Goal: Task Accomplishment & Management: Manage account settings

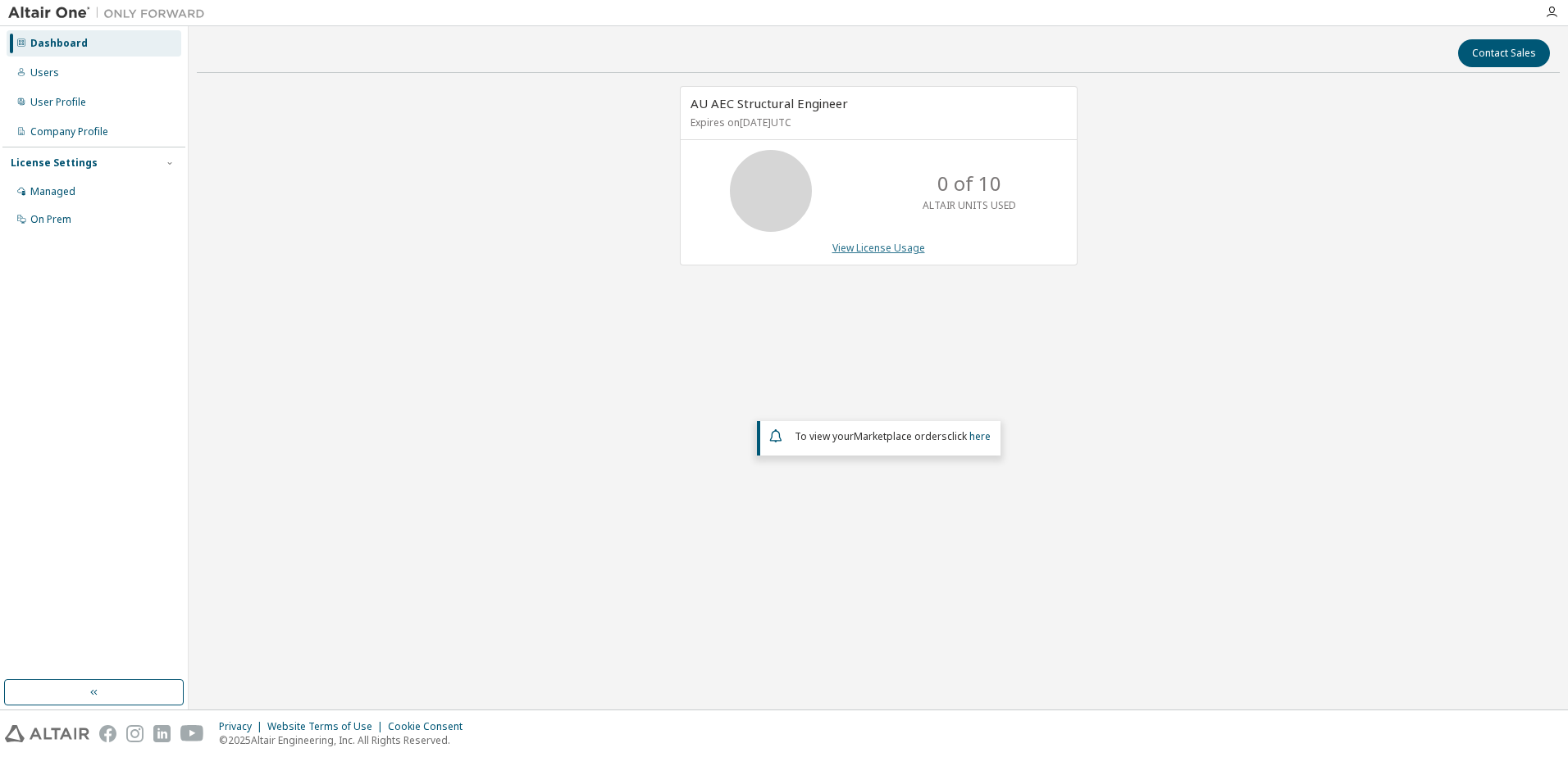
click at [879, 251] on link "View License Usage" at bounding box center [878, 248] width 93 height 14
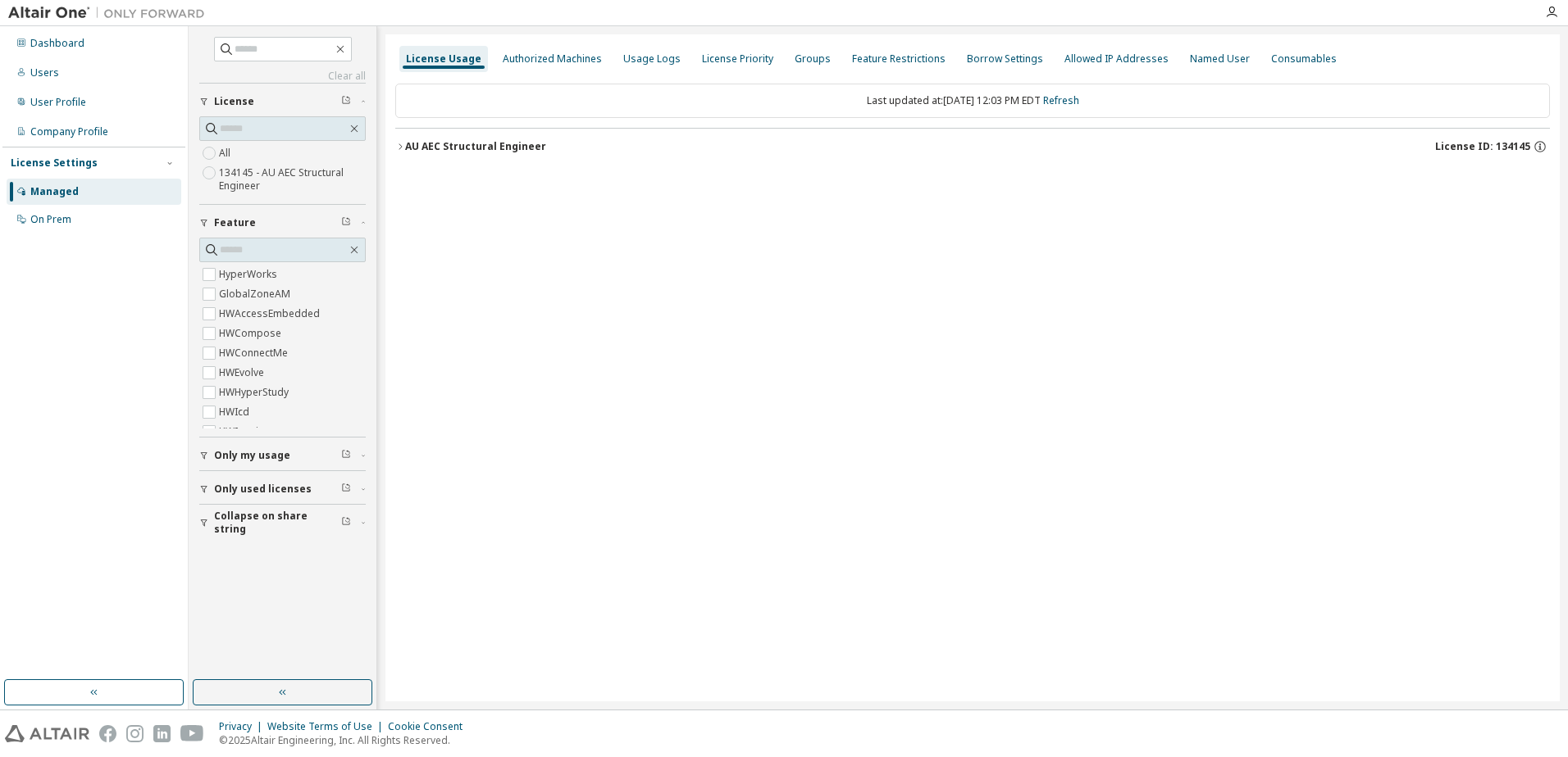
click at [398, 148] on icon "button" at bounding box center [400, 146] width 10 height 10
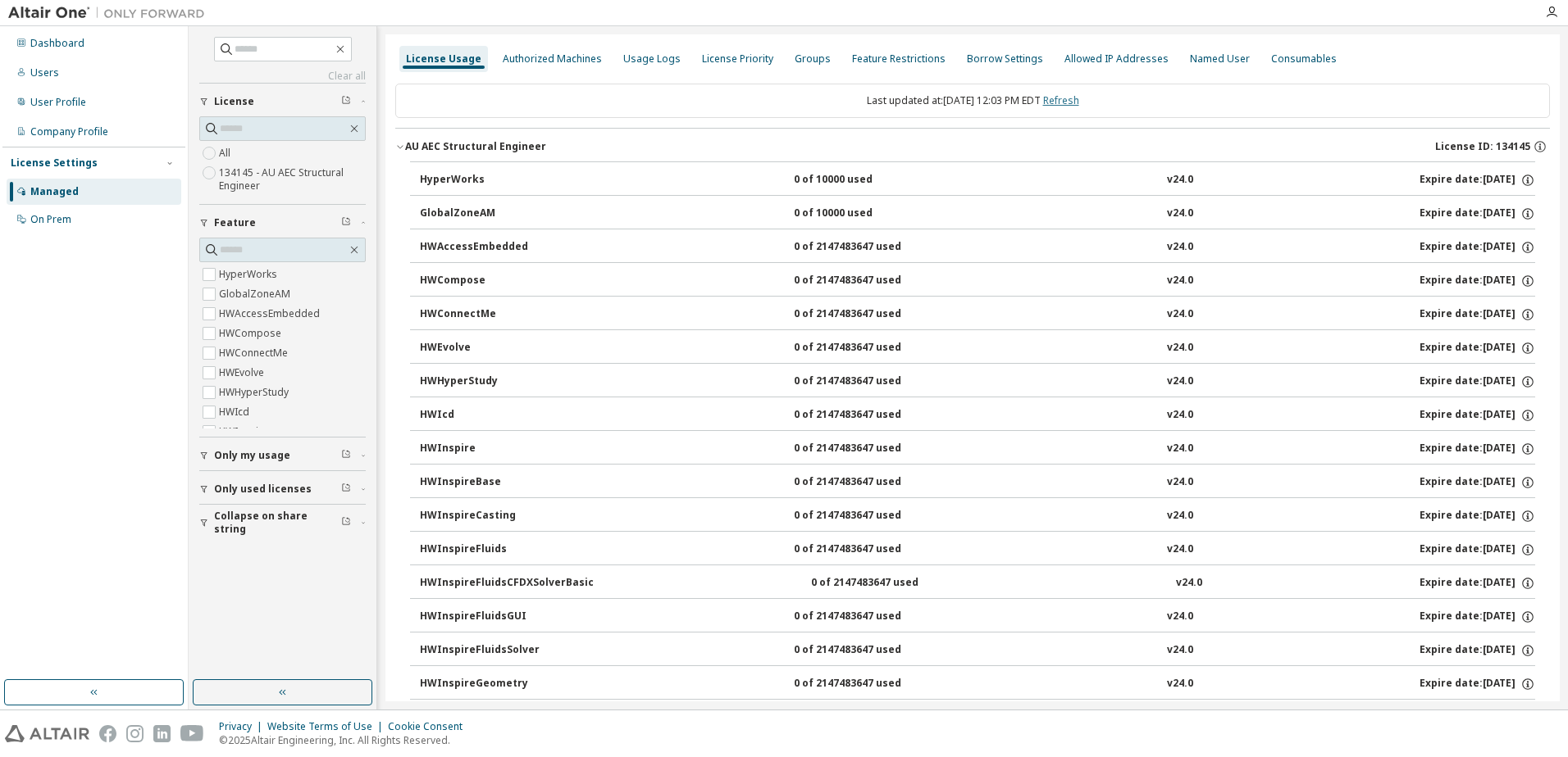
click at [1079, 101] on link "Refresh" at bounding box center [1061, 101] width 36 height 14
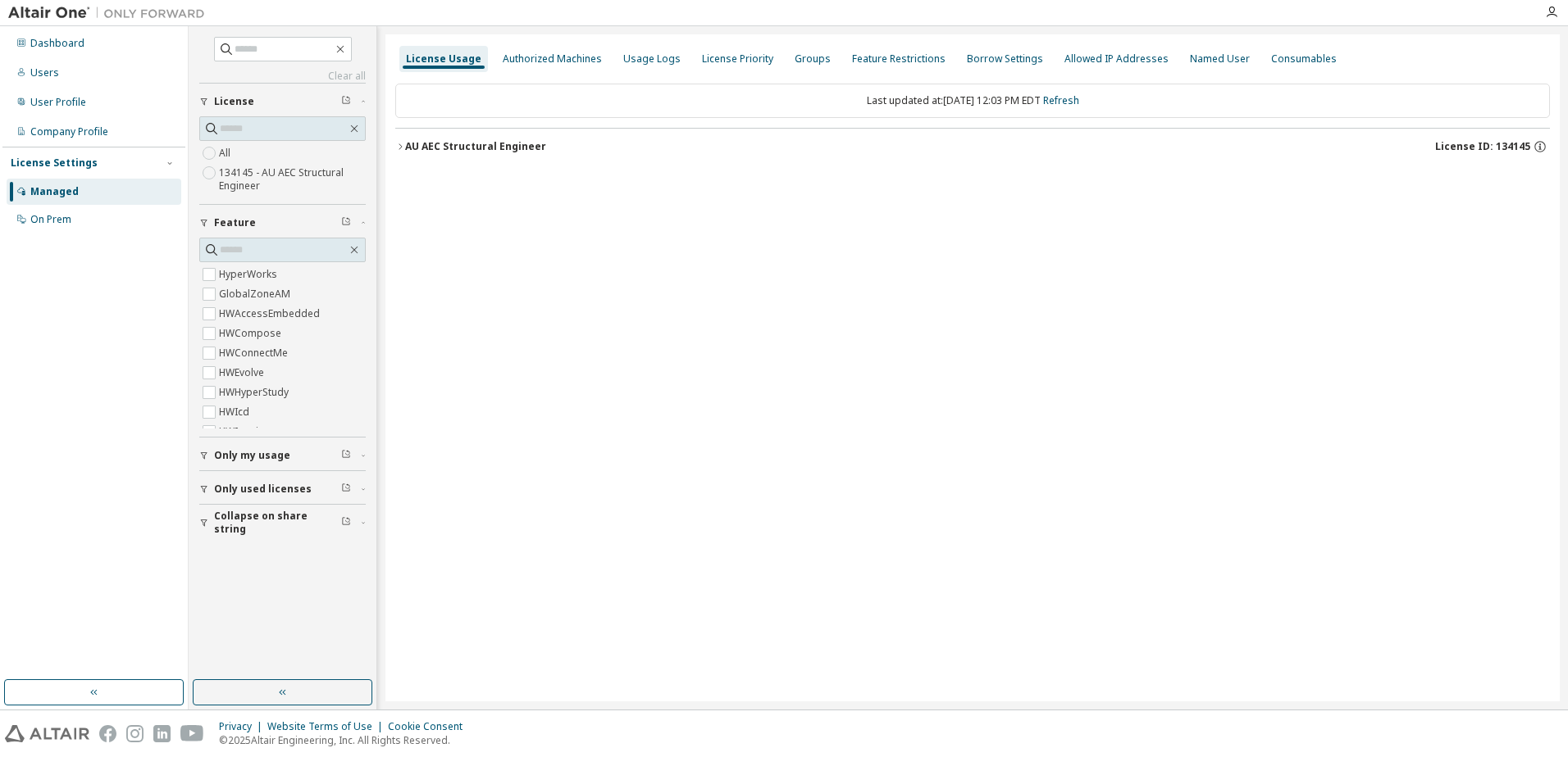
click at [393, 147] on div "License Usage Authorized Machines Usage Logs License Priority Groups Feature Re…" at bounding box center [973, 368] width 1175 height 667
click at [399, 148] on icon "button" at bounding box center [400, 146] width 10 height 10
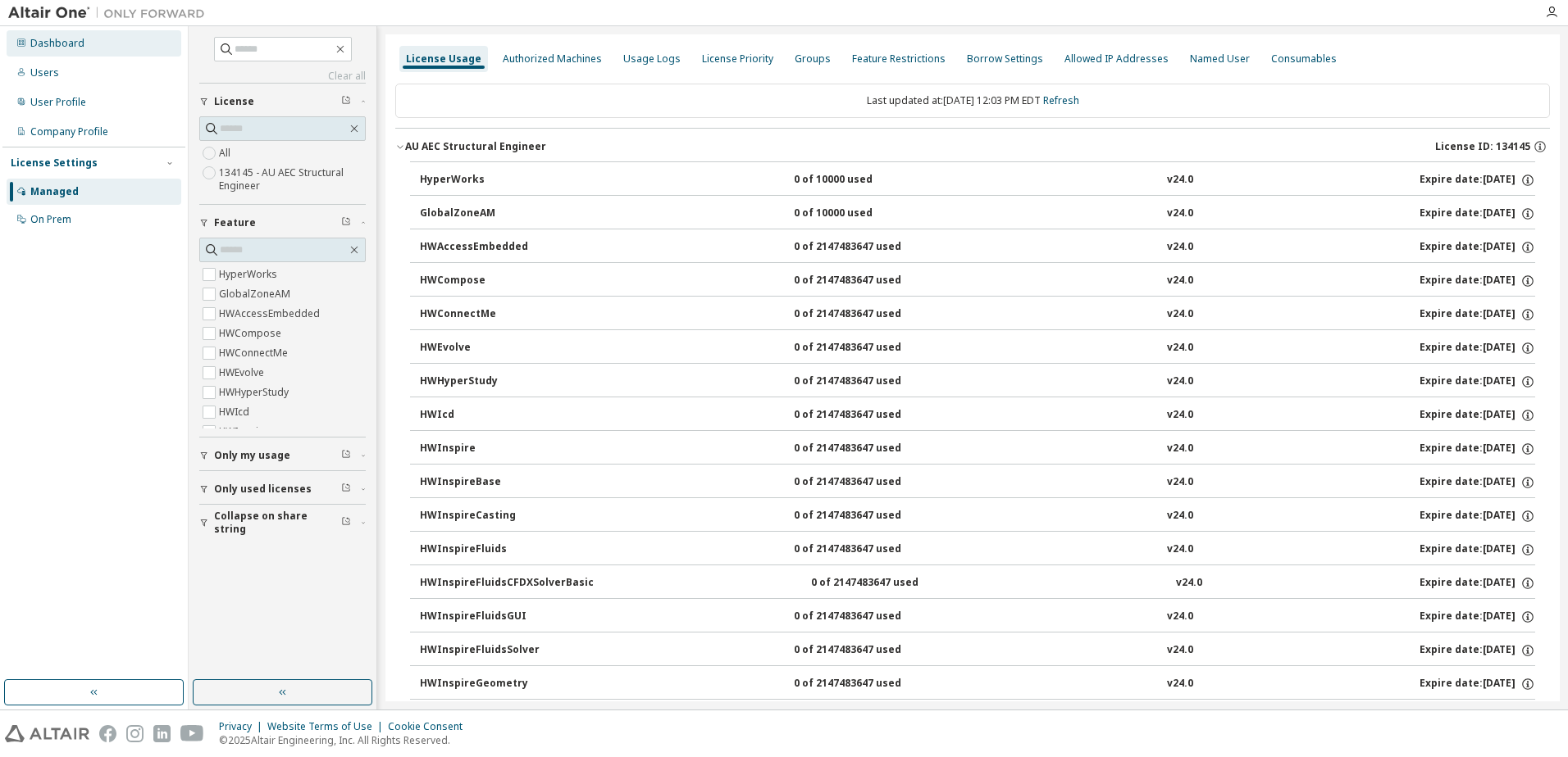
click at [89, 48] on div "Dashboard" at bounding box center [93, 43] width 174 height 26
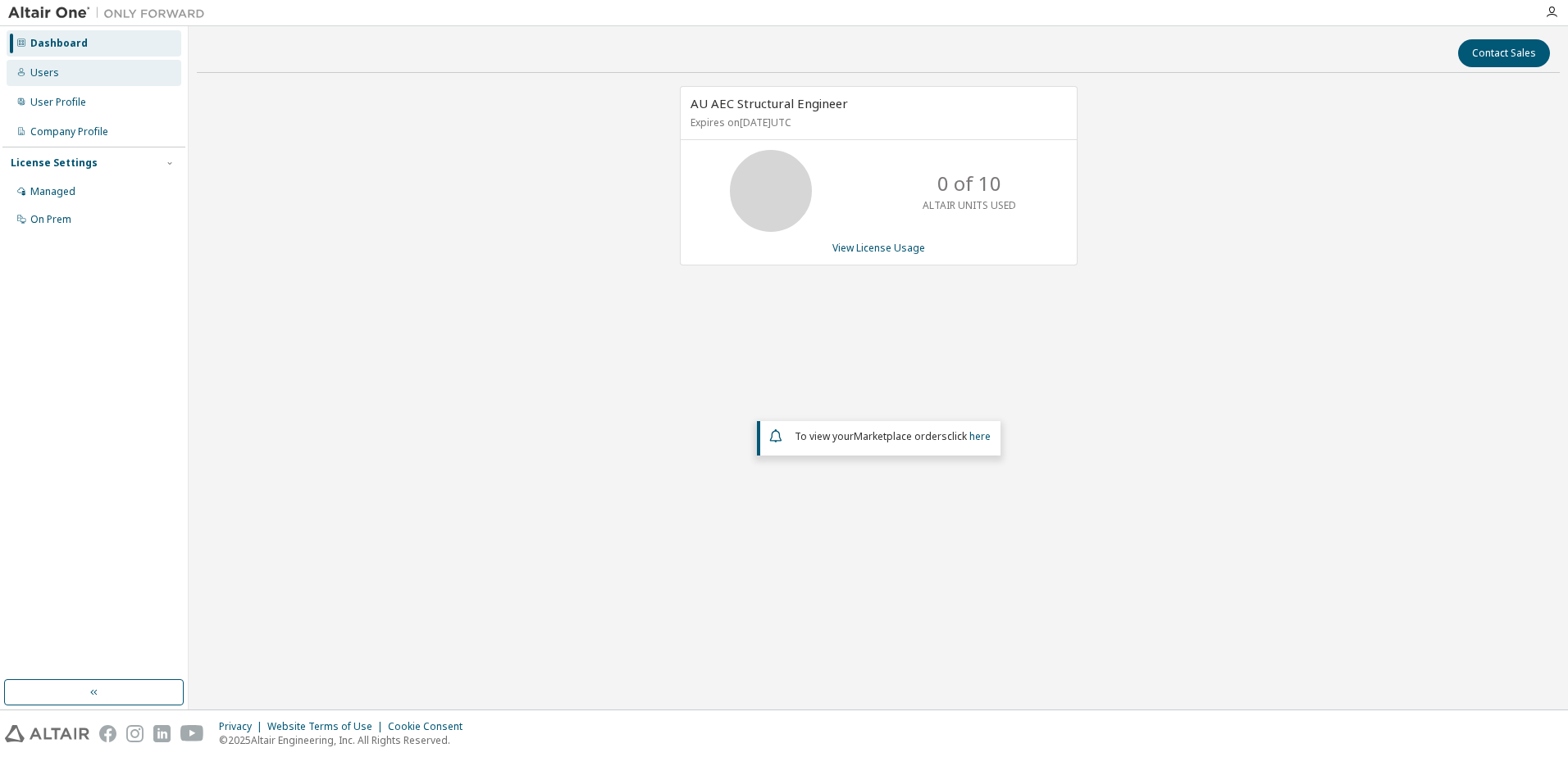
click at [97, 70] on div "Users" at bounding box center [93, 72] width 174 height 26
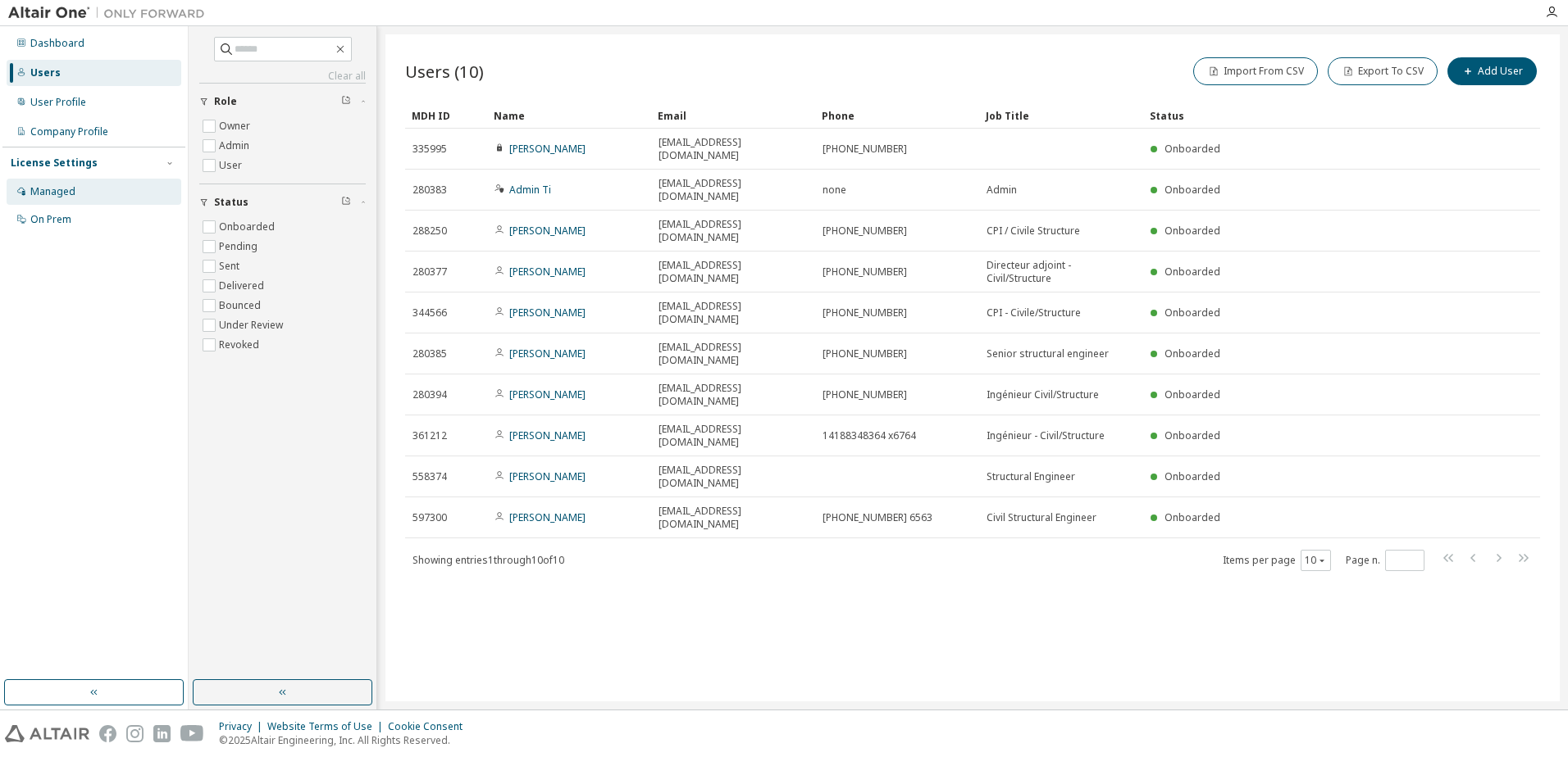
click at [74, 188] on div "Managed" at bounding box center [53, 191] width 45 height 13
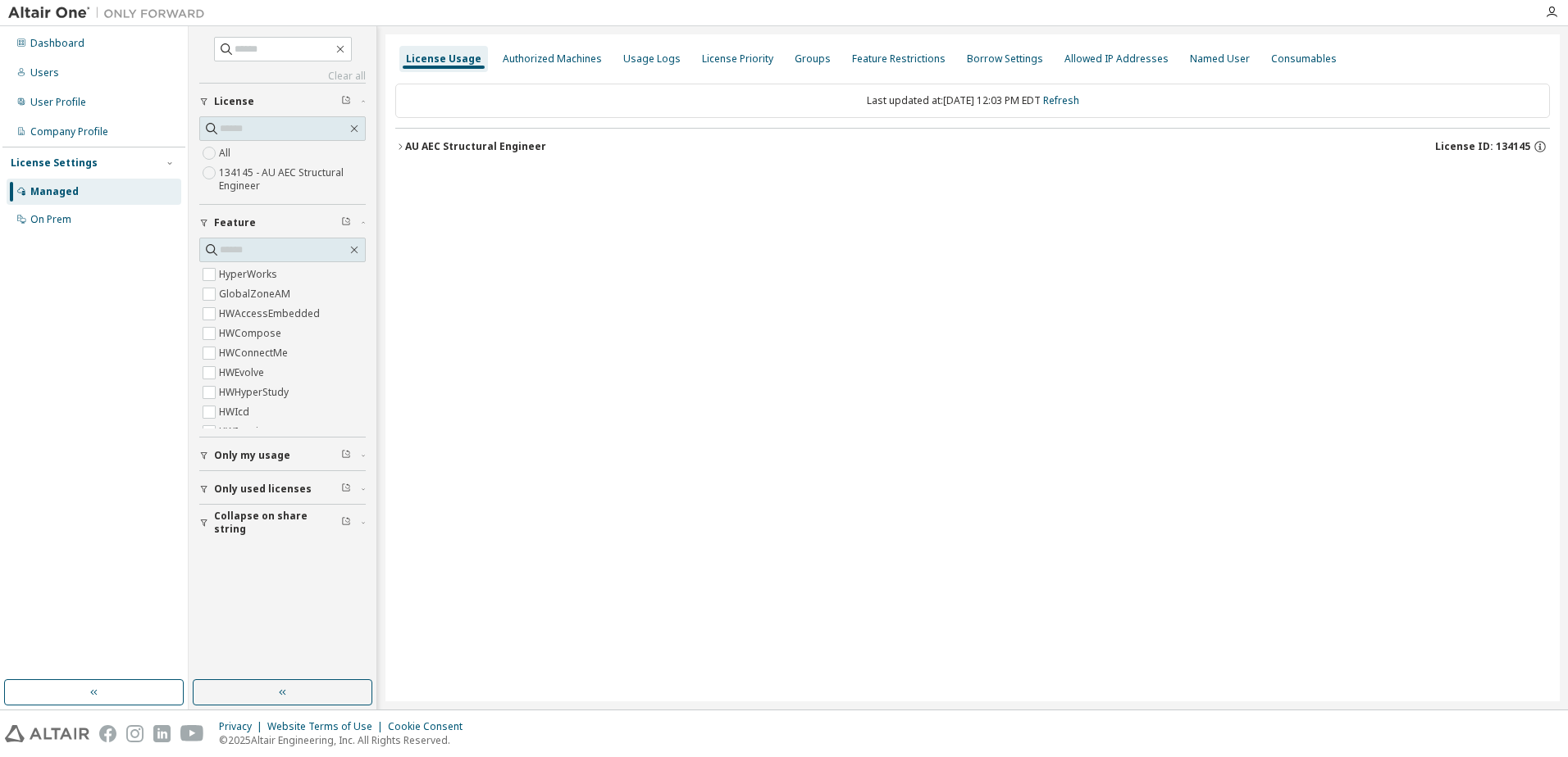
click at [250, 182] on label "134145 - AU AEC Structural Engineer" at bounding box center [292, 179] width 147 height 33
click at [448, 147] on div "AU AEC Structural Engineer" at bounding box center [475, 147] width 141 height 13
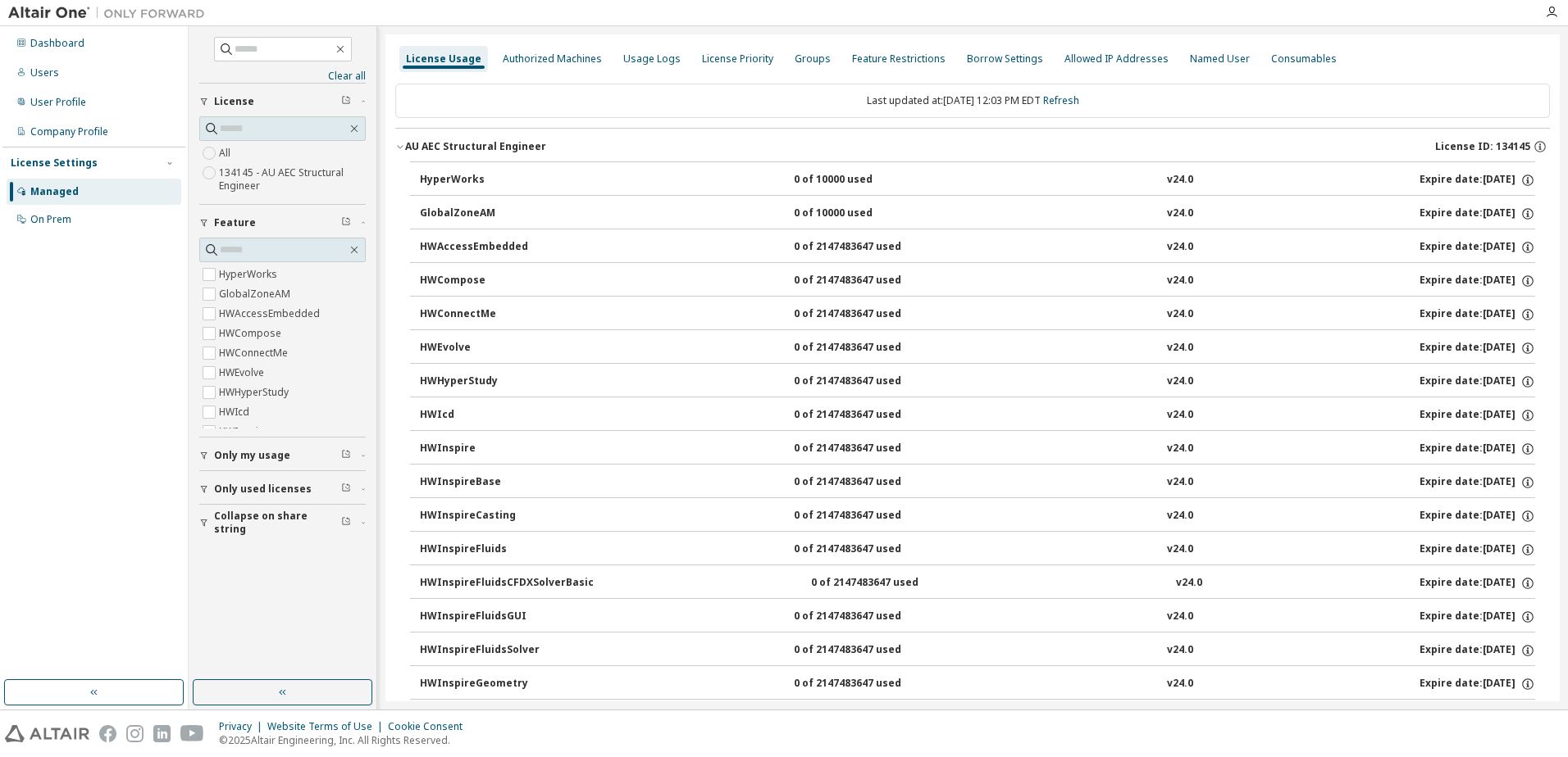
click at [816, 180] on div "0 of 10000 used" at bounding box center [868, 180] width 148 height 15
click at [441, 173] on div "HyperWorks" at bounding box center [494, 180] width 148 height 15
click at [1520, 180] on icon "button" at bounding box center [1527, 180] width 15 height 15
click at [1527, 178] on icon "button" at bounding box center [1528, 178] width 2 height 2
click at [718, 60] on div "License Priority" at bounding box center [738, 59] width 71 height 13
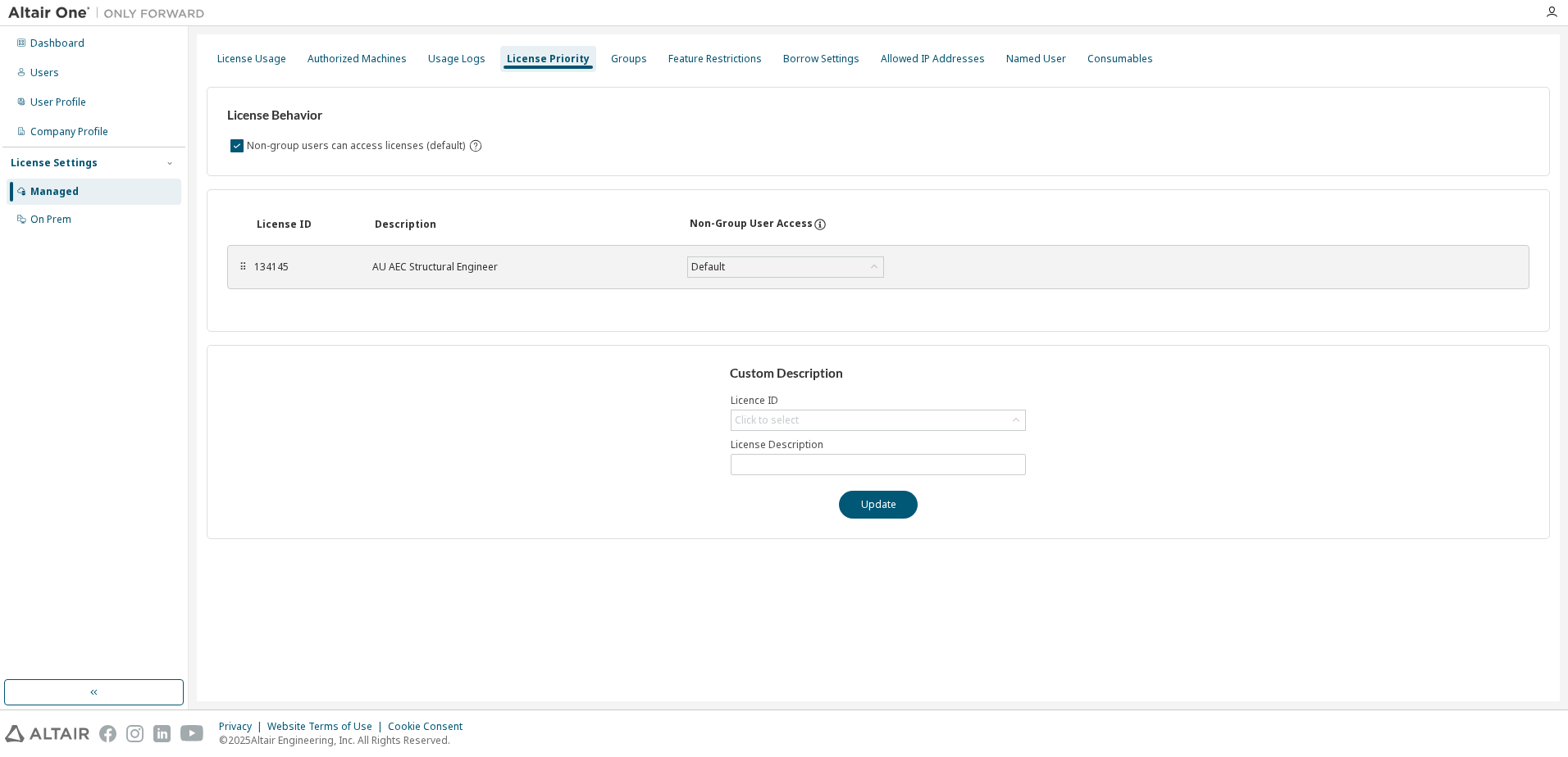
click at [537, 58] on div "License Priority" at bounding box center [547, 59] width 83 height 13
click at [453, 58] on div "Usage Logs" at bounding box center [457, 59] width 58 height 13
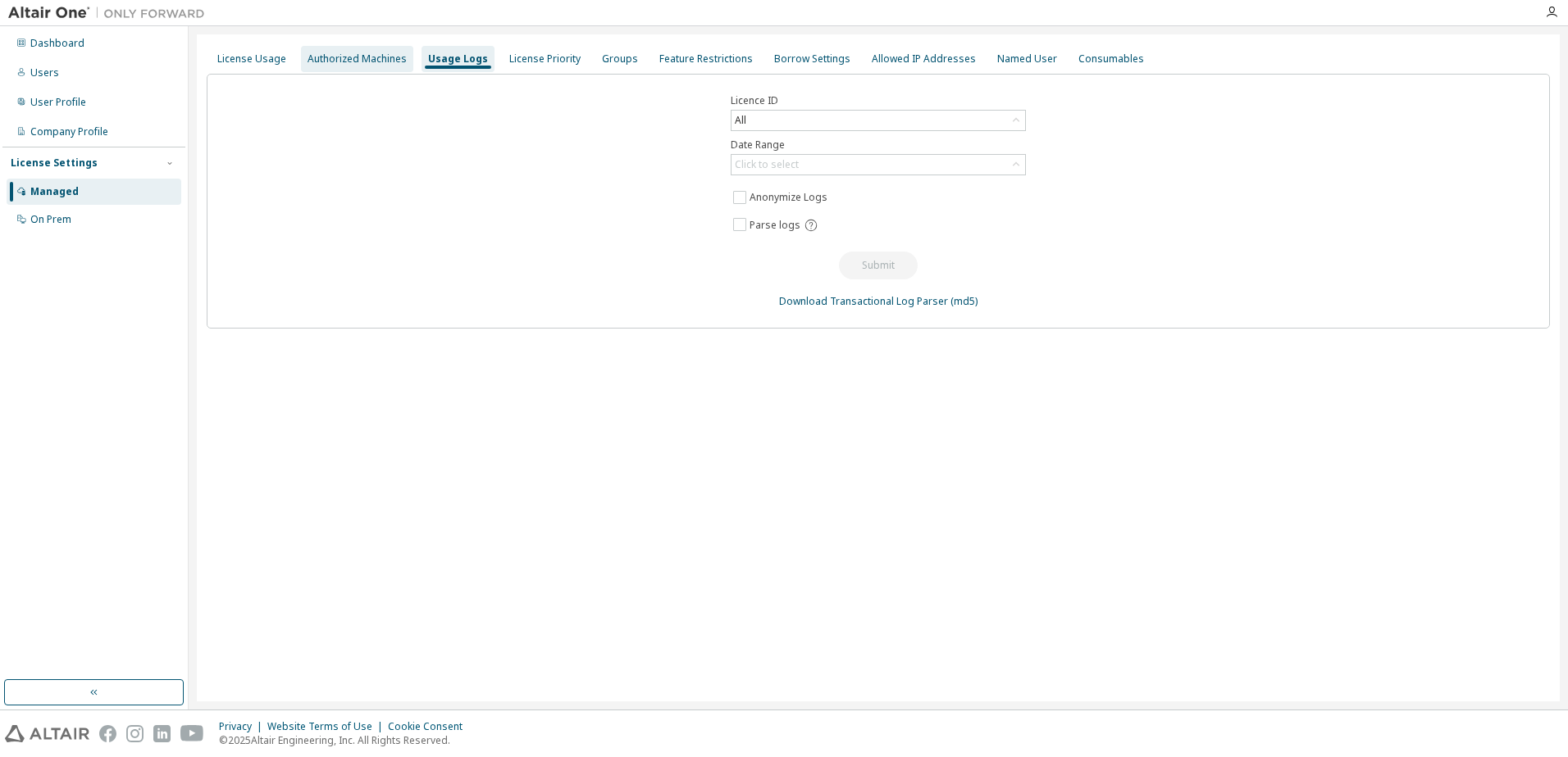
click at [355, 51] on div "Authorized Machines" at bounding box center [357, 59] width 112 height 26
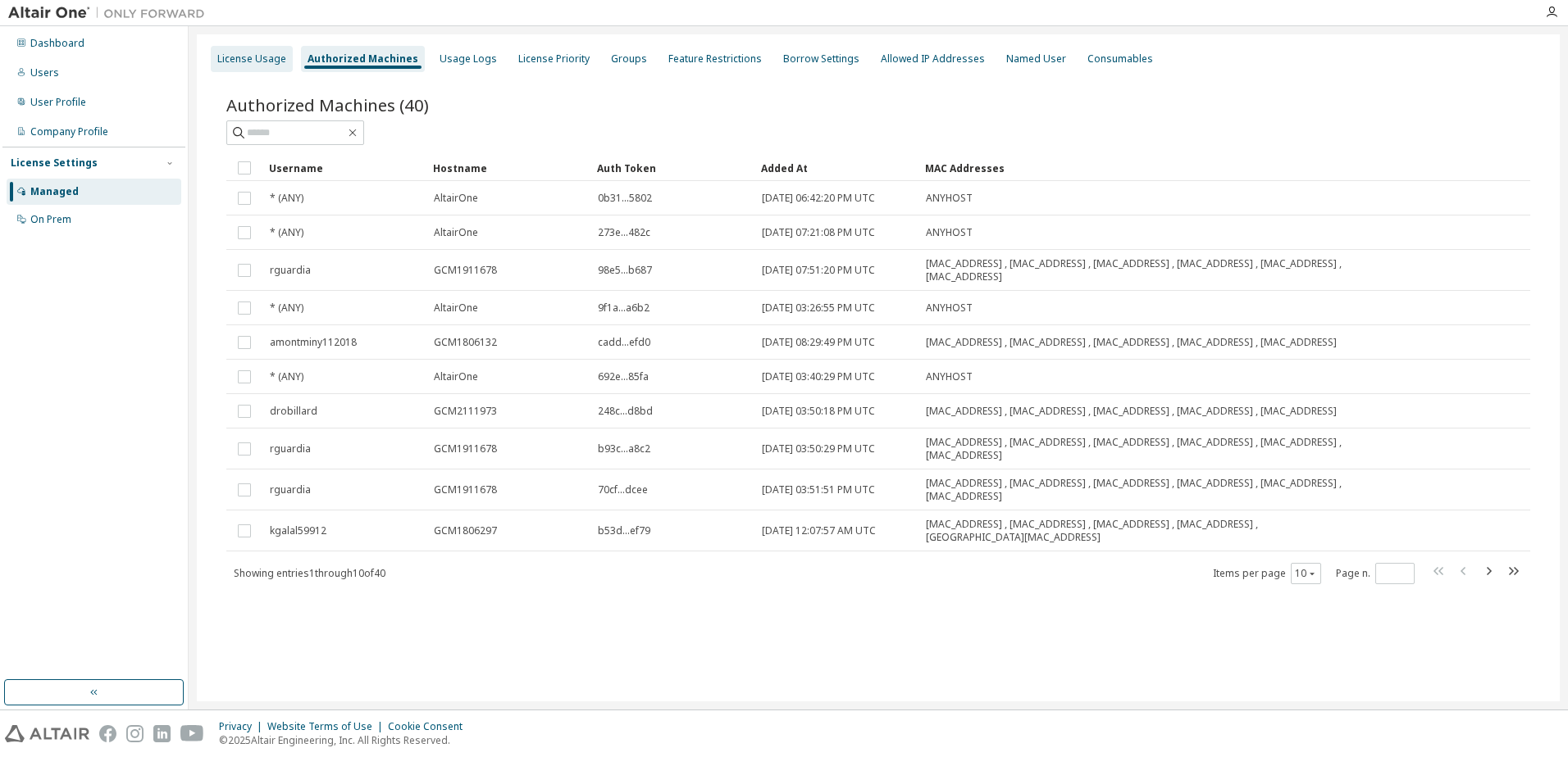
click at [253, 53] on div "License Usage" at bounding box center [251, 59] width 69 height 13
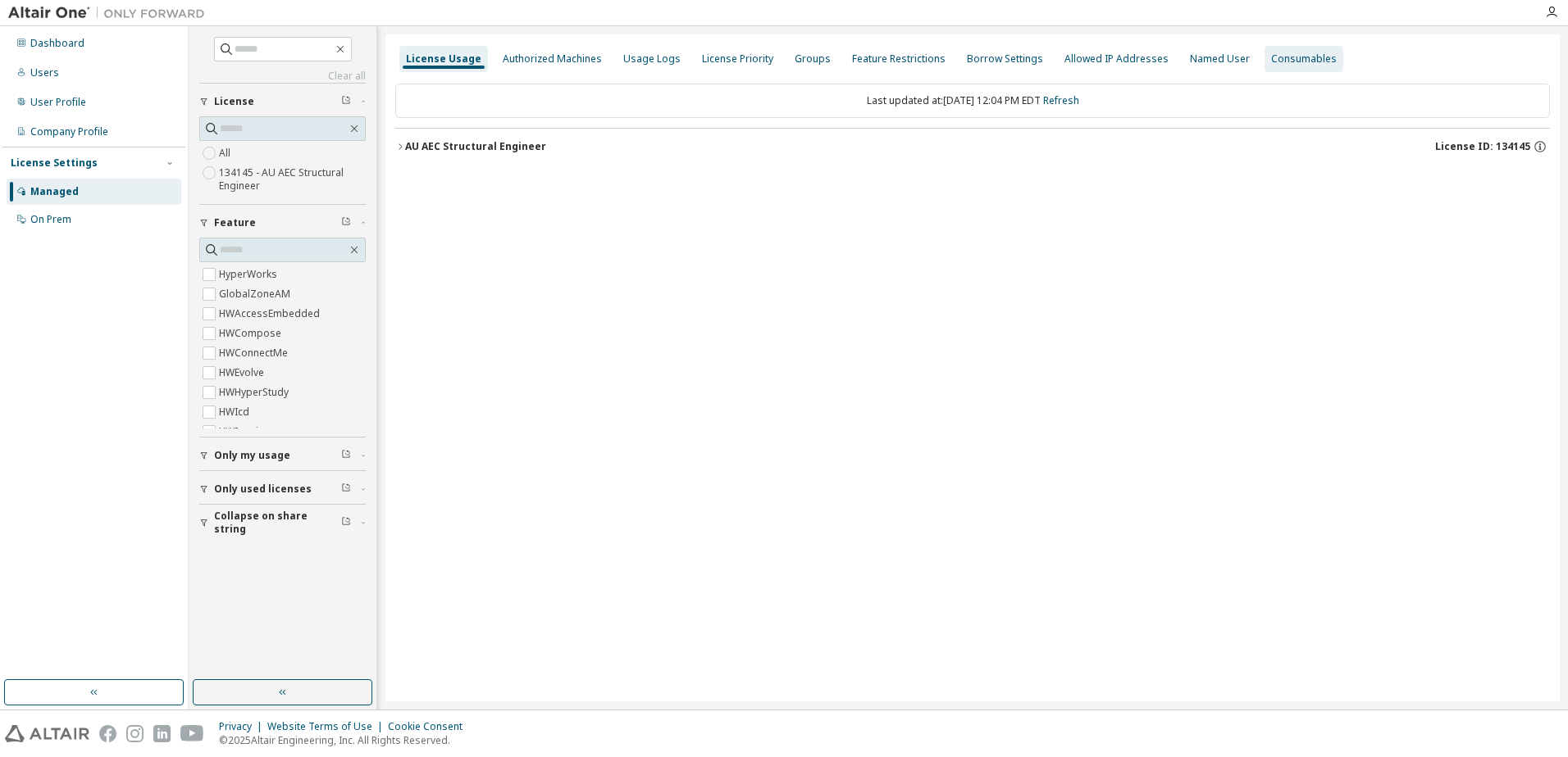
click at [1271, 61] on div "Consumables" at bounding box center [1304, 59] width 66 height 13
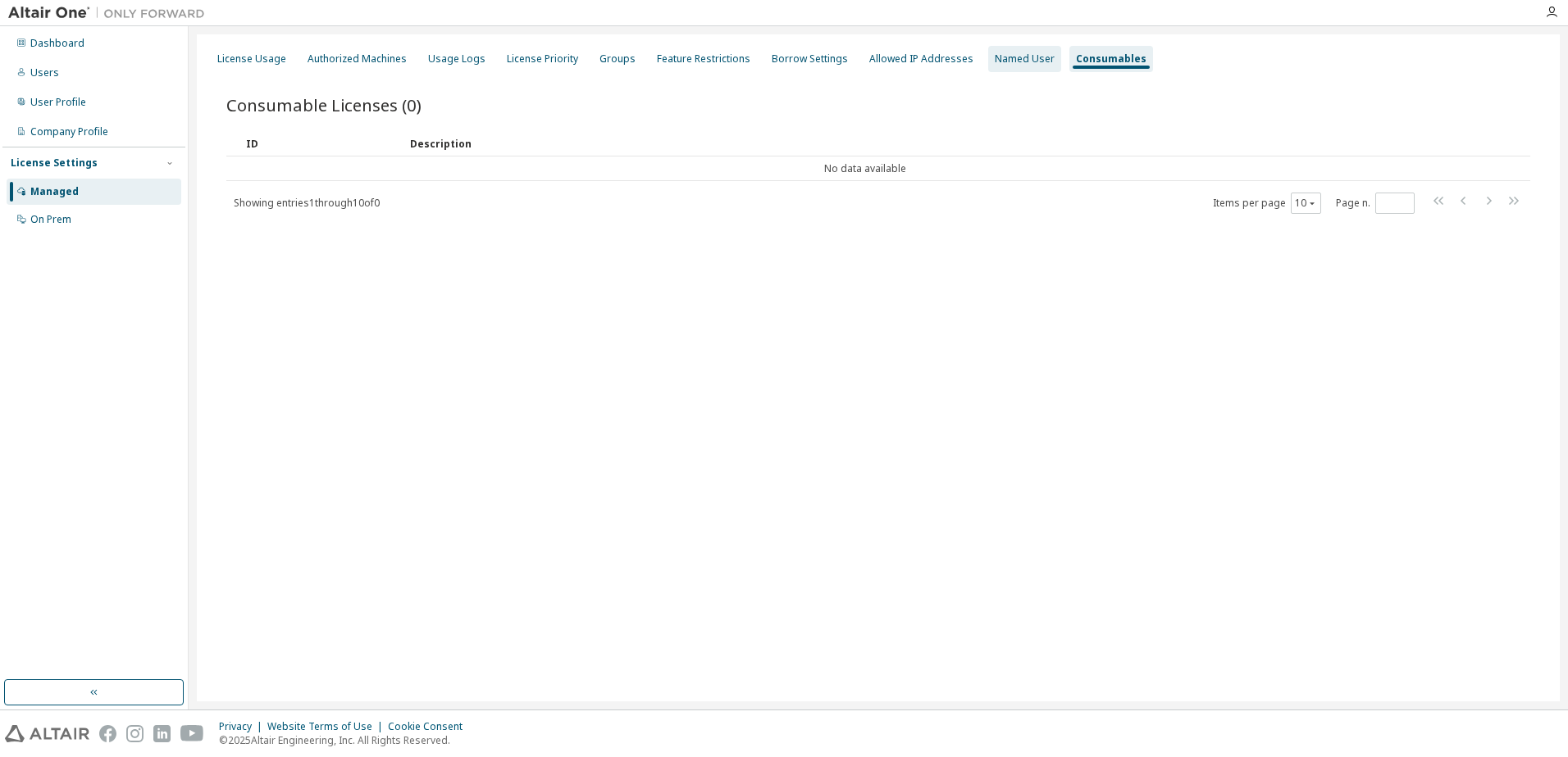
click at [995, 55] on div "Named User" at bounding box center [1024, 59] width 60 height 13
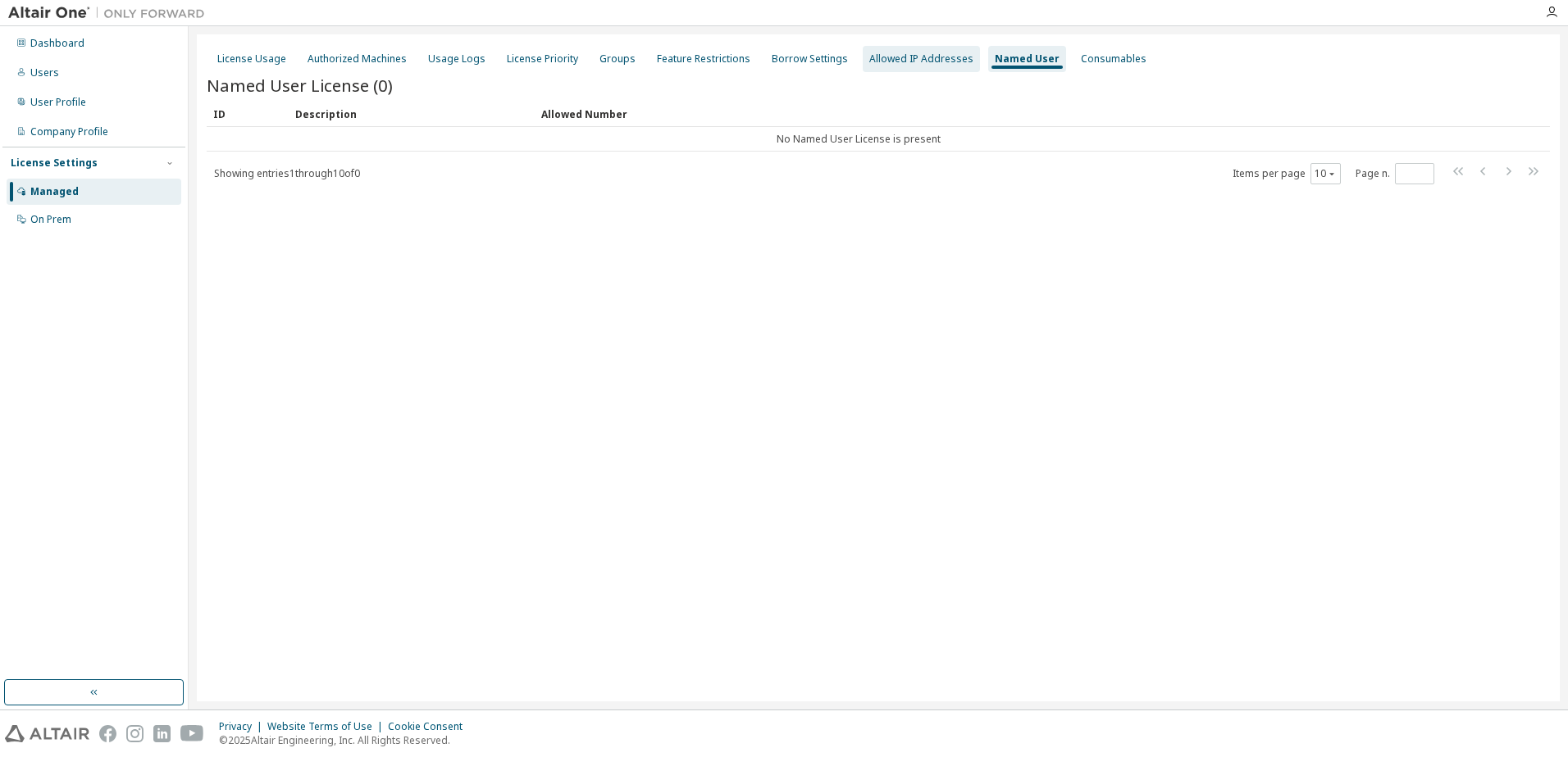
click at [895, 57] on div "Allowed IP Addresses" at bounding box center [921, 59] width 104 height 13
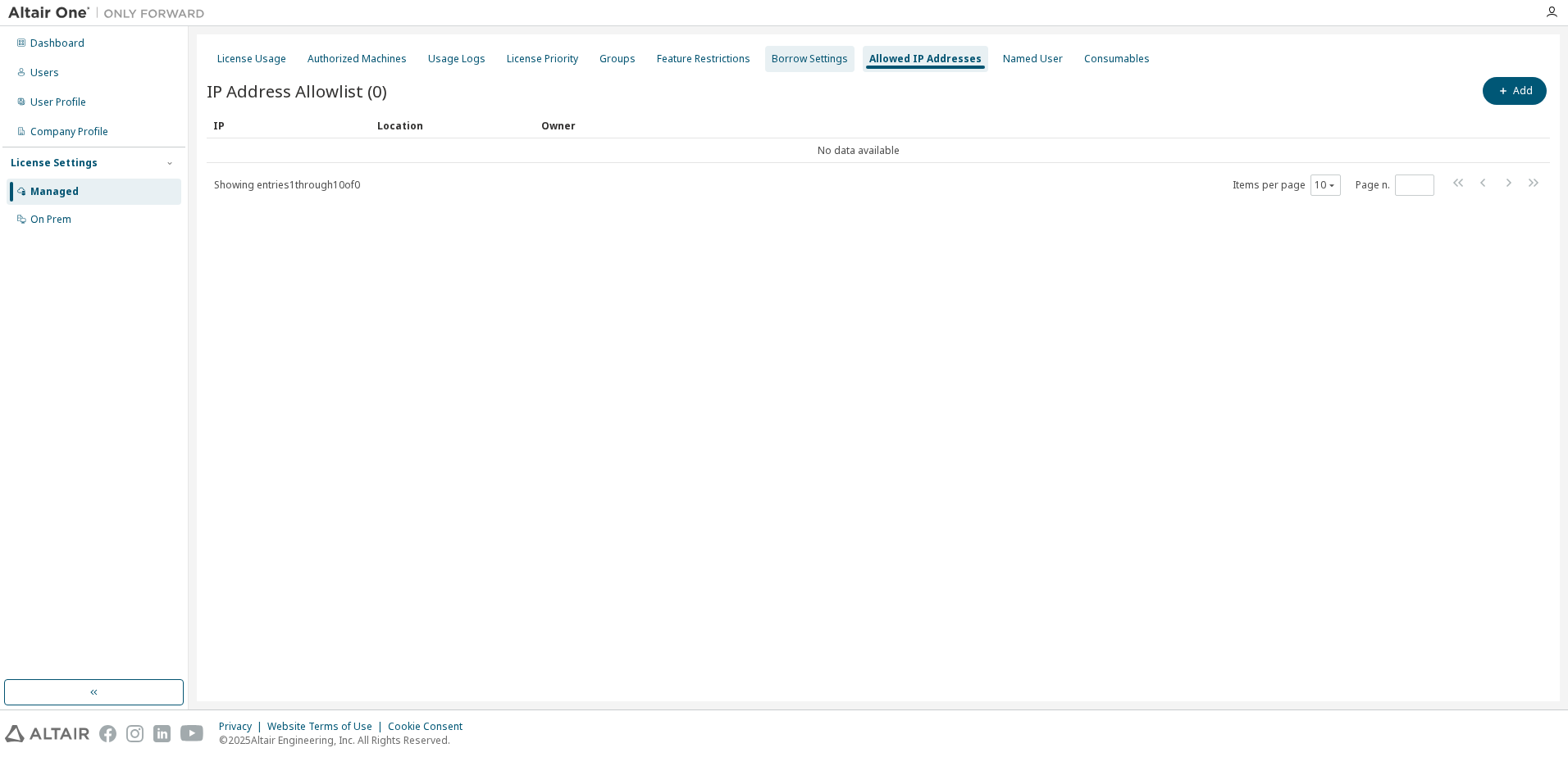
click at [790, 49] on div "Borrow Settings" at bounding box center [810, 59] width 89 height 26
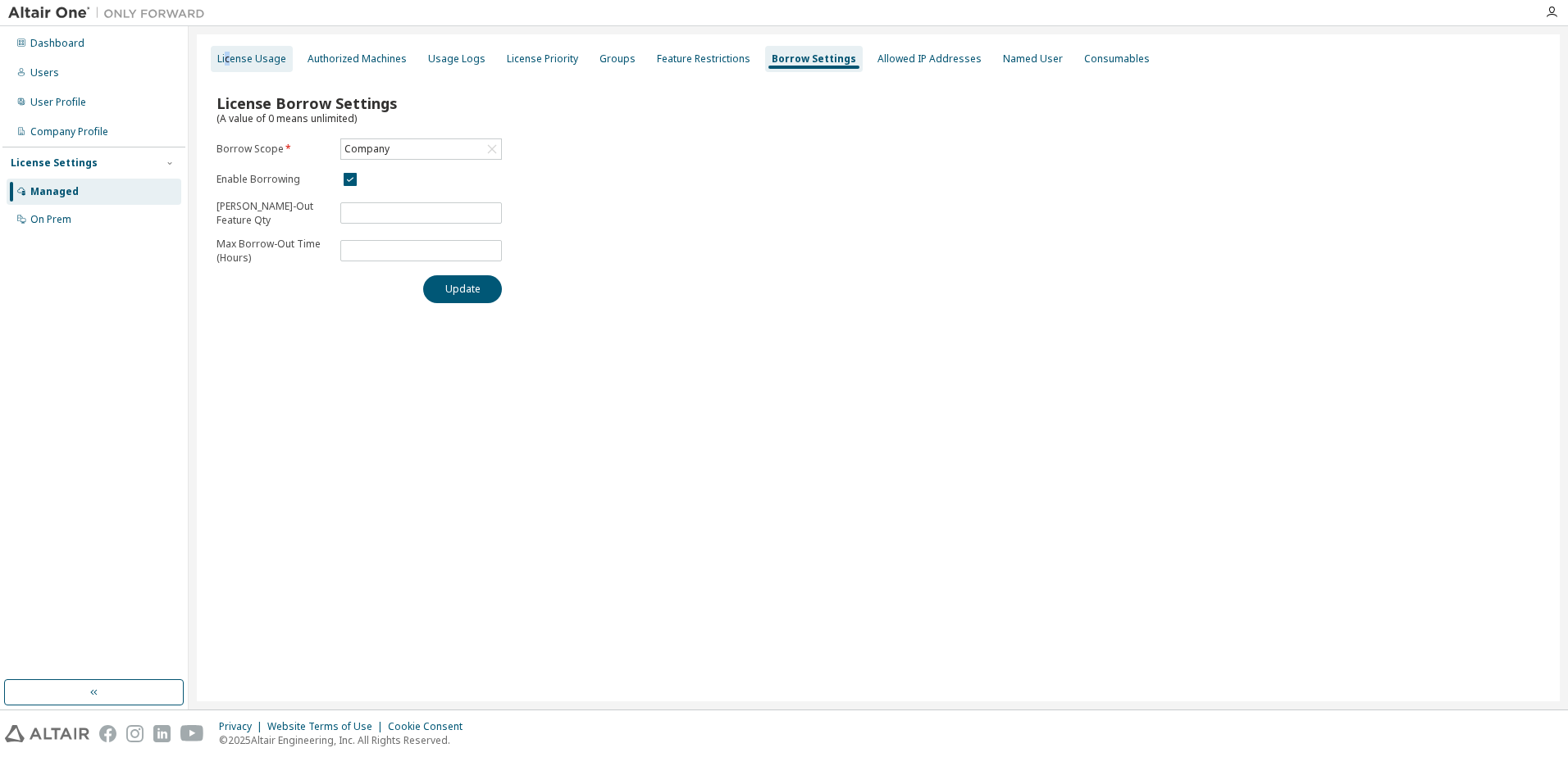
click at [228, 53] on div "License Usage" at bounding box center [251, 59] width 69 height 13
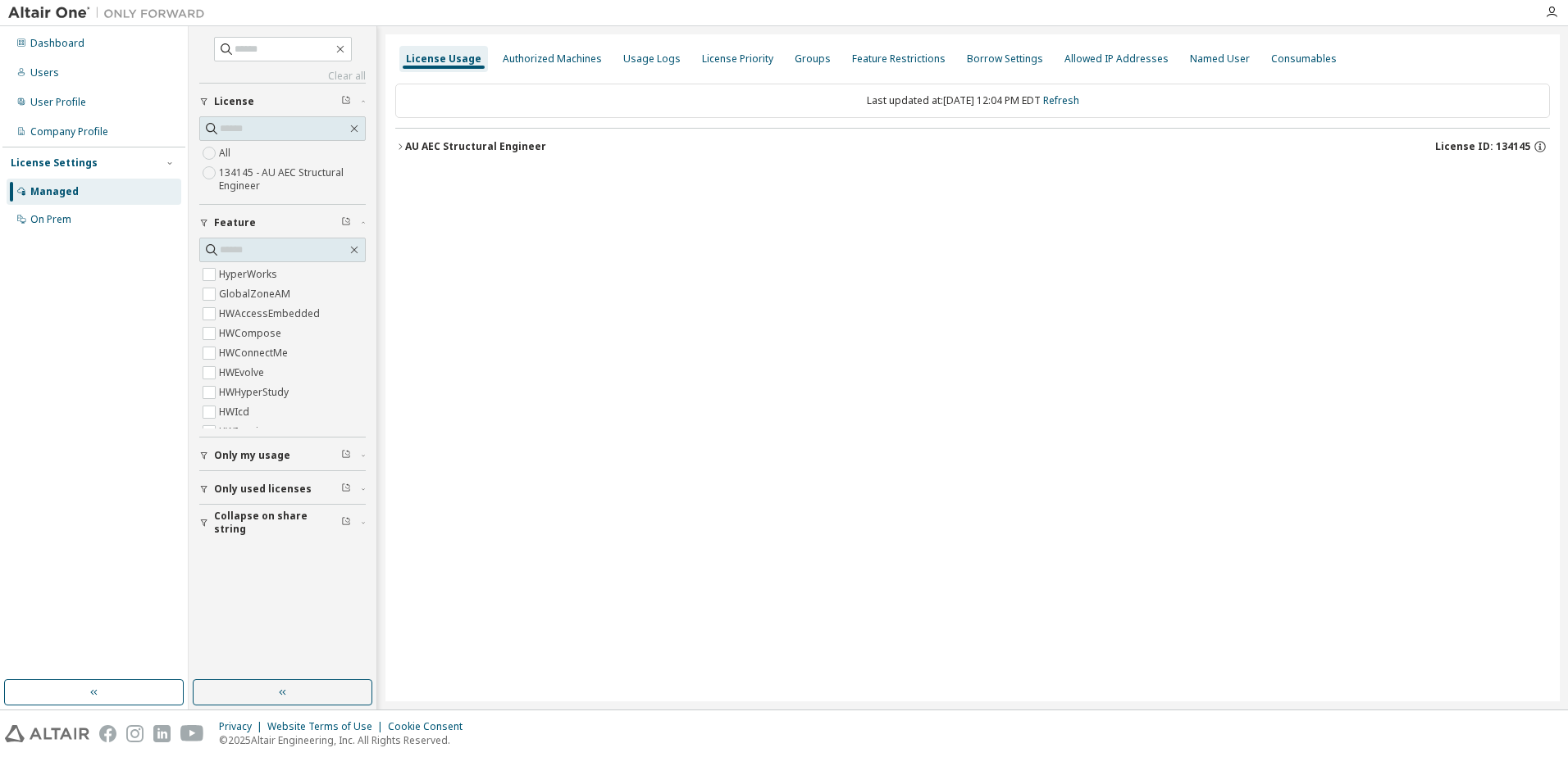
click at [89, 234] on div "License Settings Managed On Prem" at bounding box center [93, 190] width 182 height 88
click at [77, 221] on div "On Prem" at bounding box center [93, 219] width 174 height 26
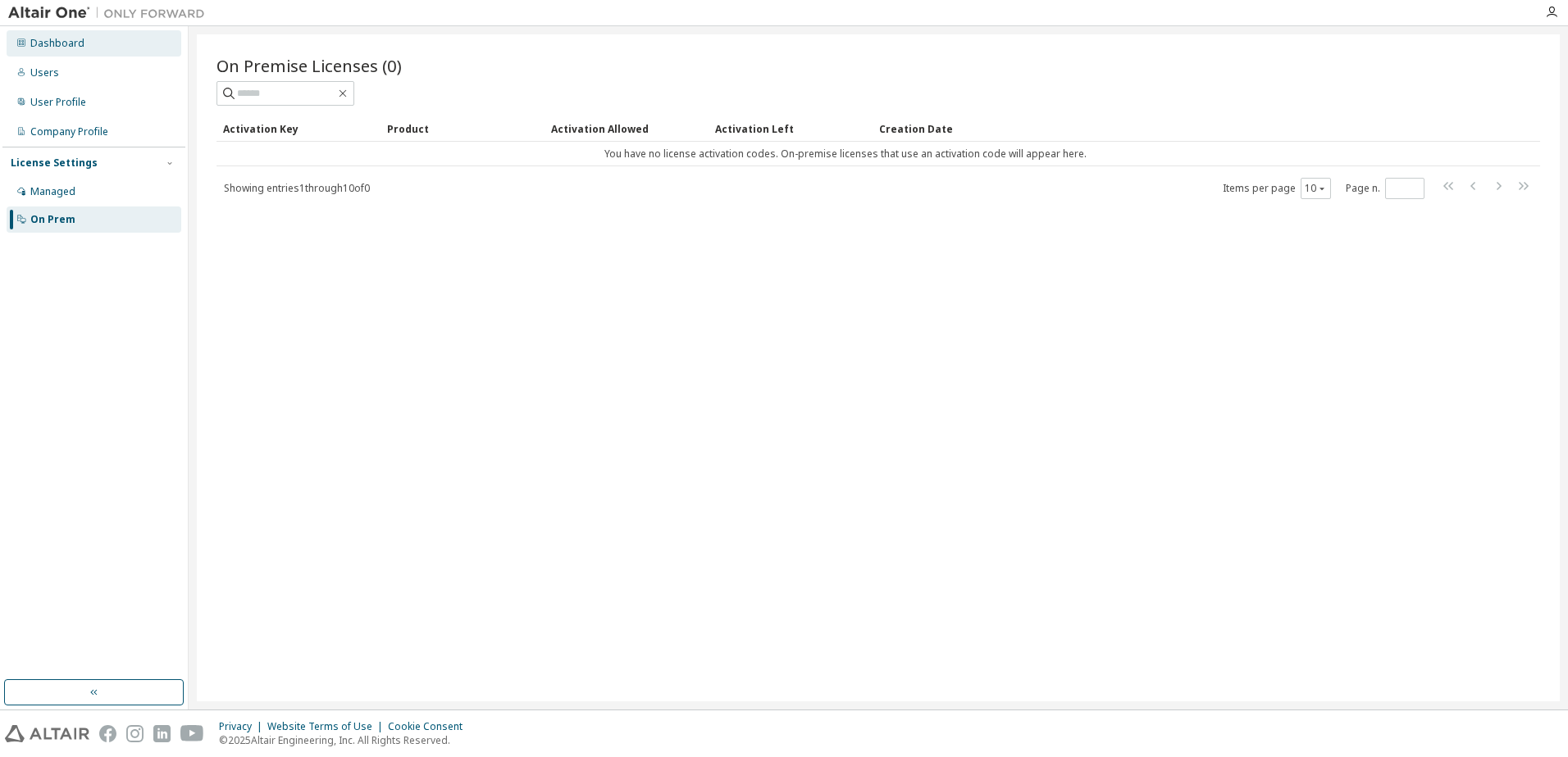
click at [70, 36] on div "Dashboard" at bounding box center [57, 43] width 54 height 13
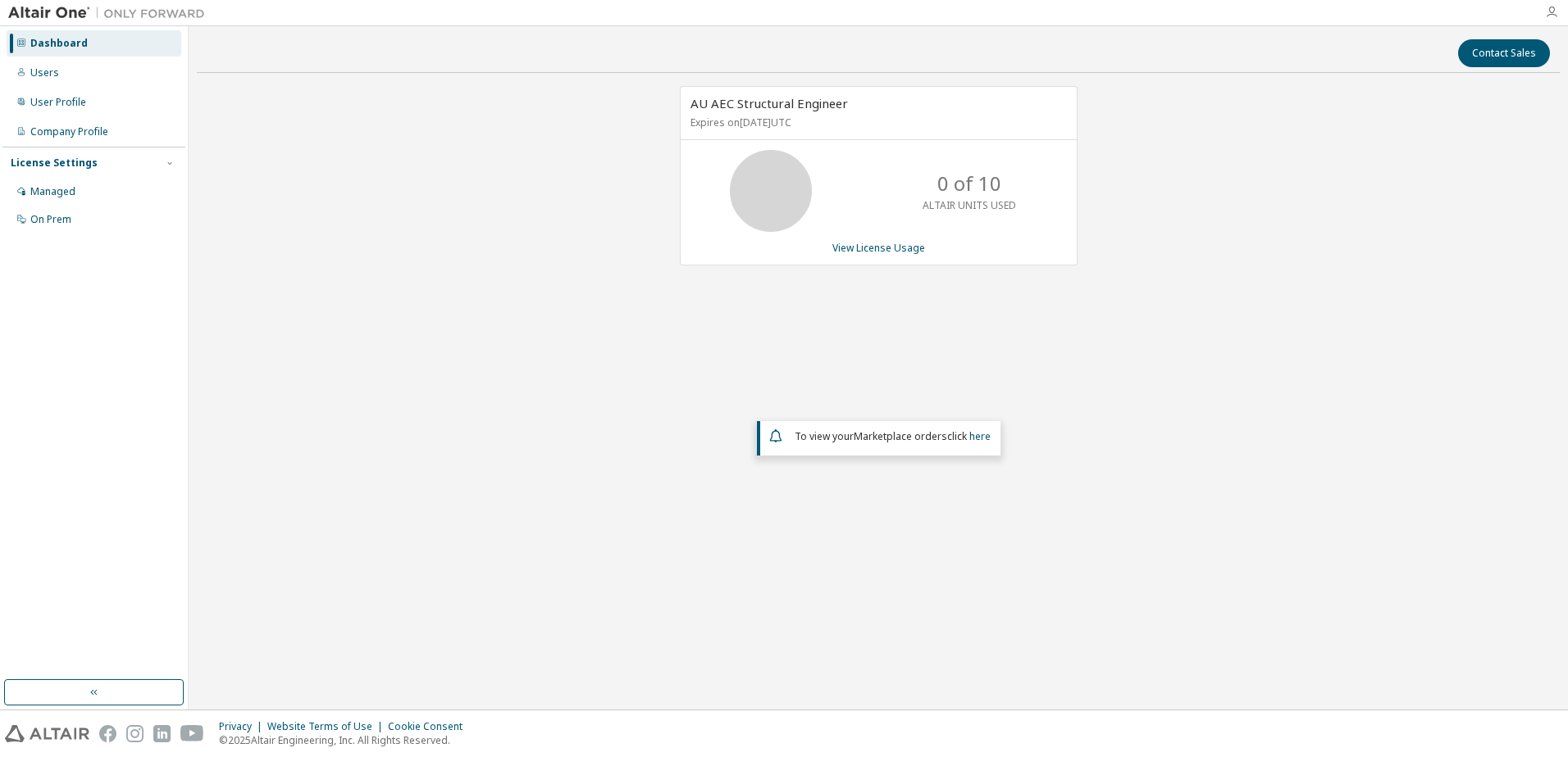
click at [1549, 11] on icon "button" at bounding box center [1551, 12] width 13 height 13
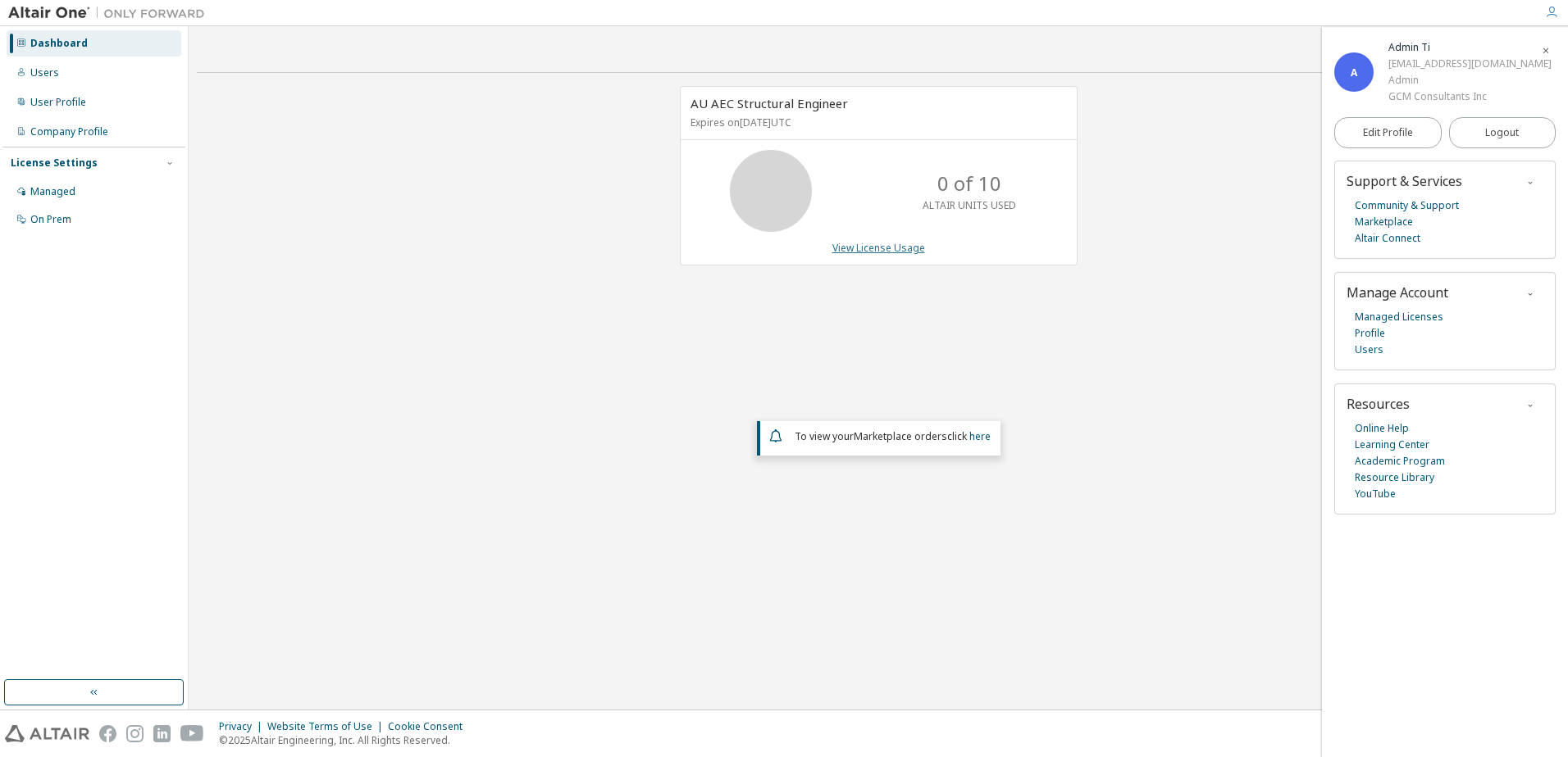
click at [894, 254] on link "View License Usage" at bounding box center [878, 248] width 93 height 14
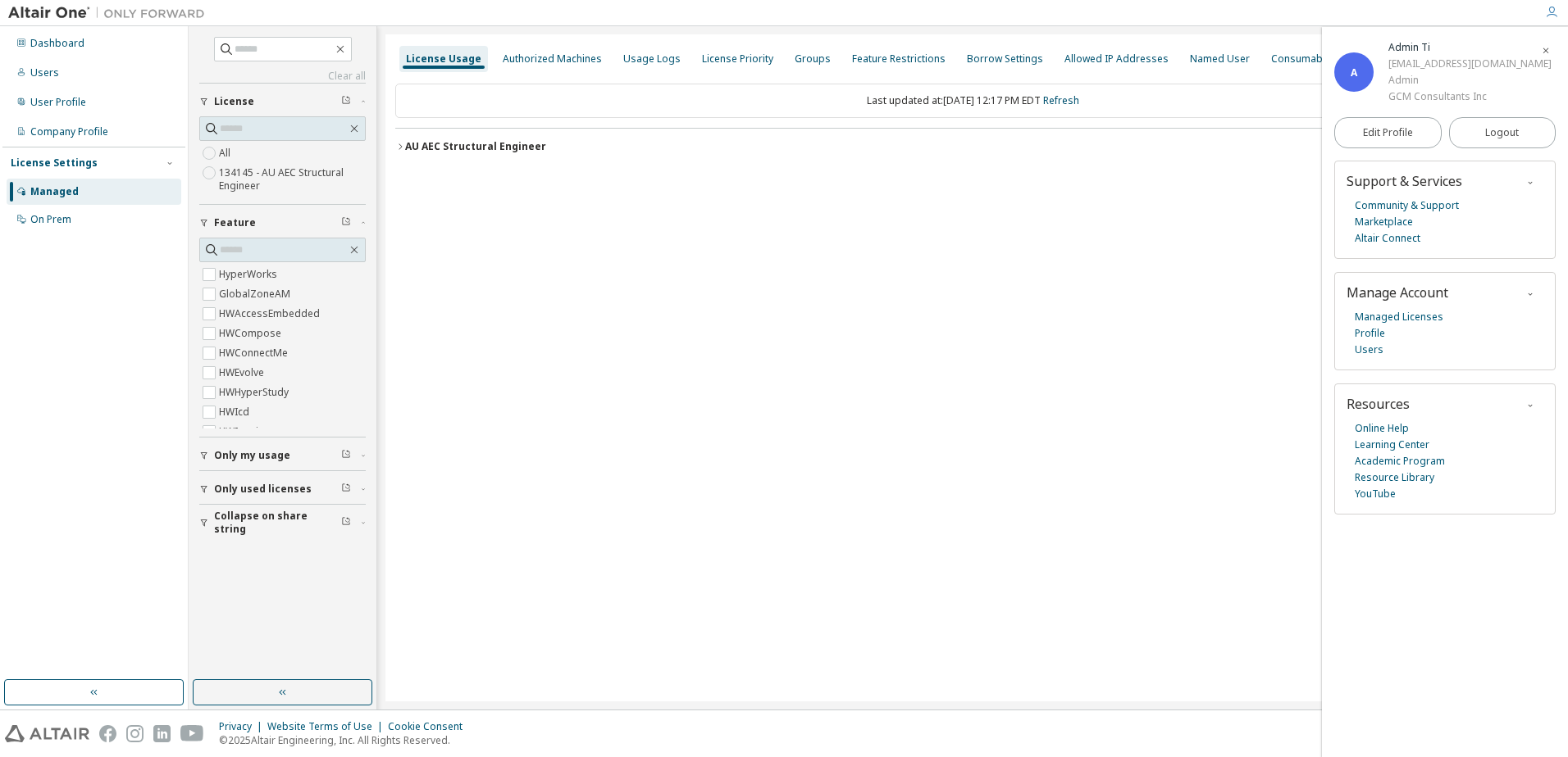
click at [417, 146] on div "AU AEC Structural Engineer" at bounding box center [475, 147] width 141 height 13
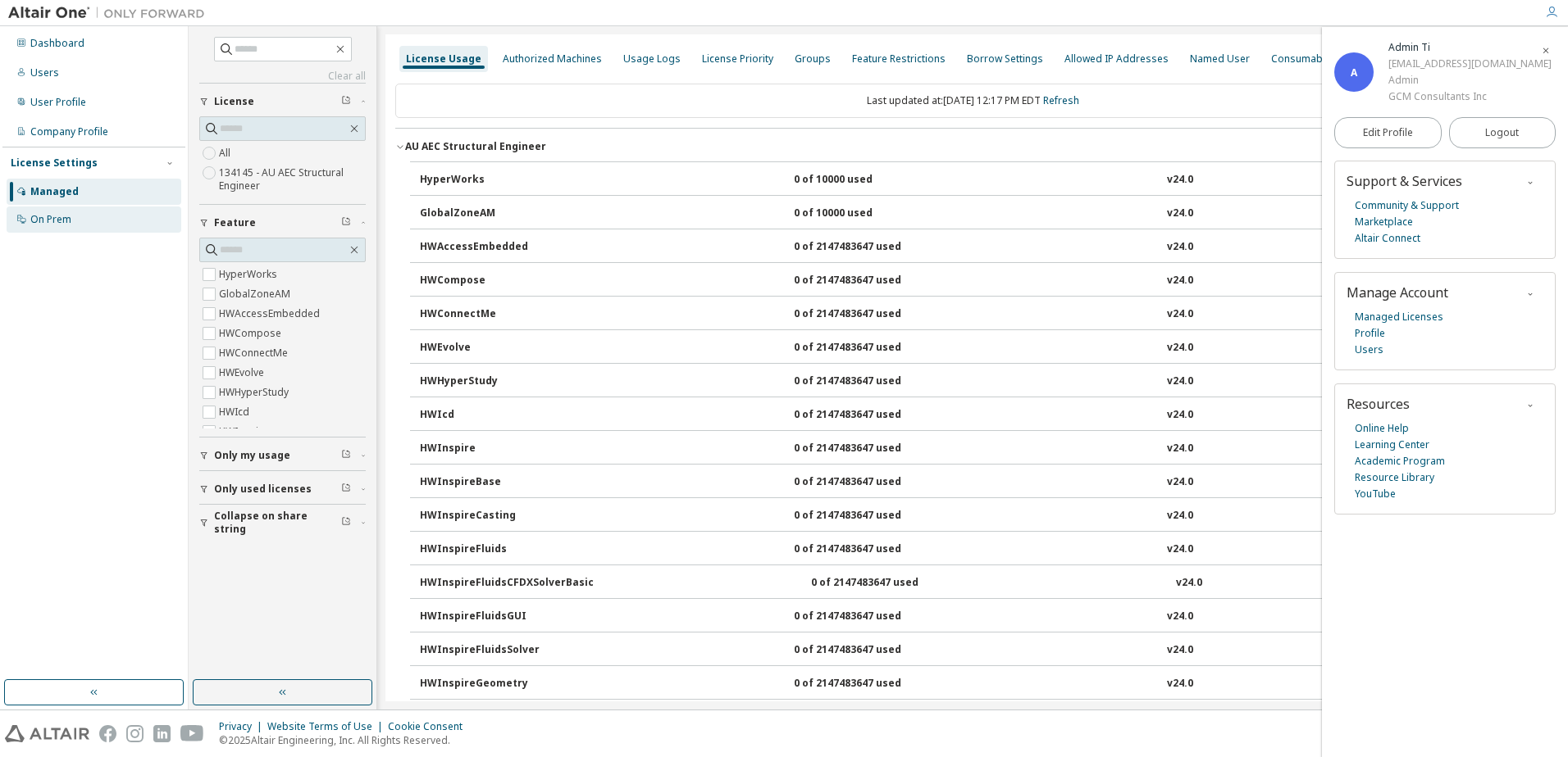
click at [141, 224] on div "On Prem" at bounding box center [93, 219] width 174 height 26
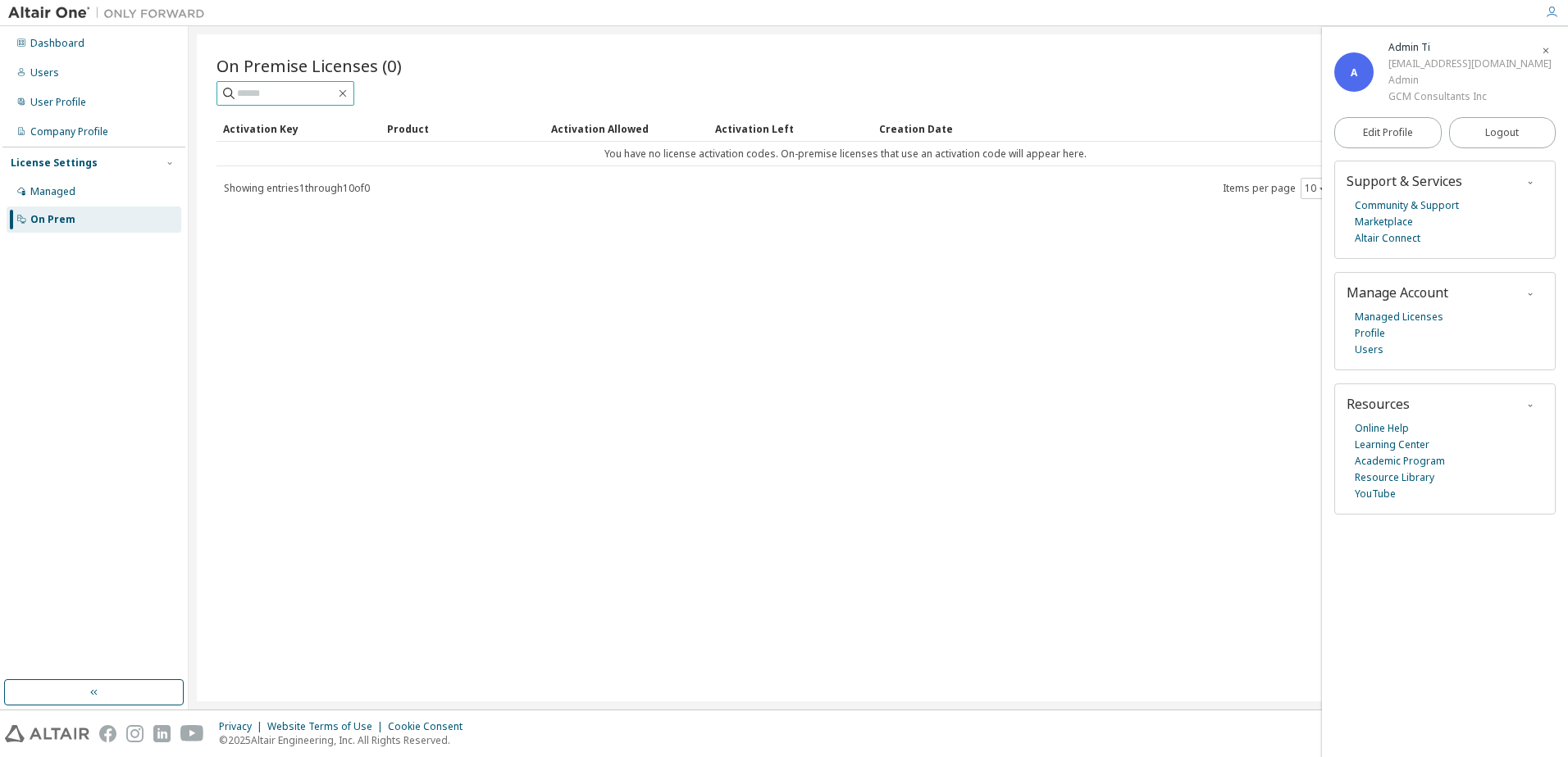
click at [329, 93] on input "text" at bounding box center [286, 93] width 99 height 16
click at [1195, 309] on div "On Premise Licenses (0) Clear Load Save Save As Field Operator Value Select fil…" at bounding box center [877, 368] width 1362 height 667
click at [1542, 51] on icon "button" at bounding box center [1545, 51] width 10 height 10
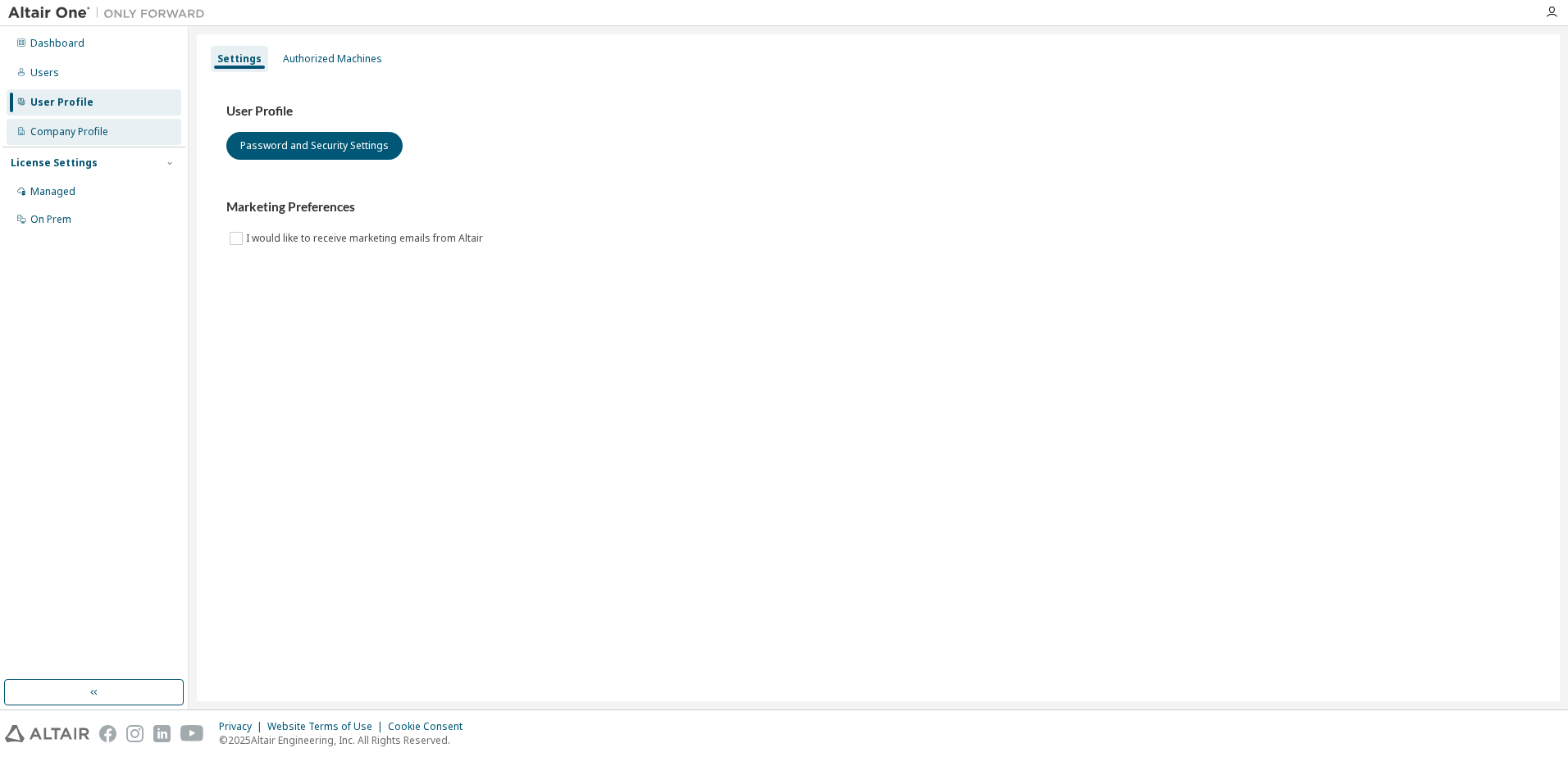
click at [83, 135] on div "Company Profile" at bounding box center [69, 132] width 78 height 13
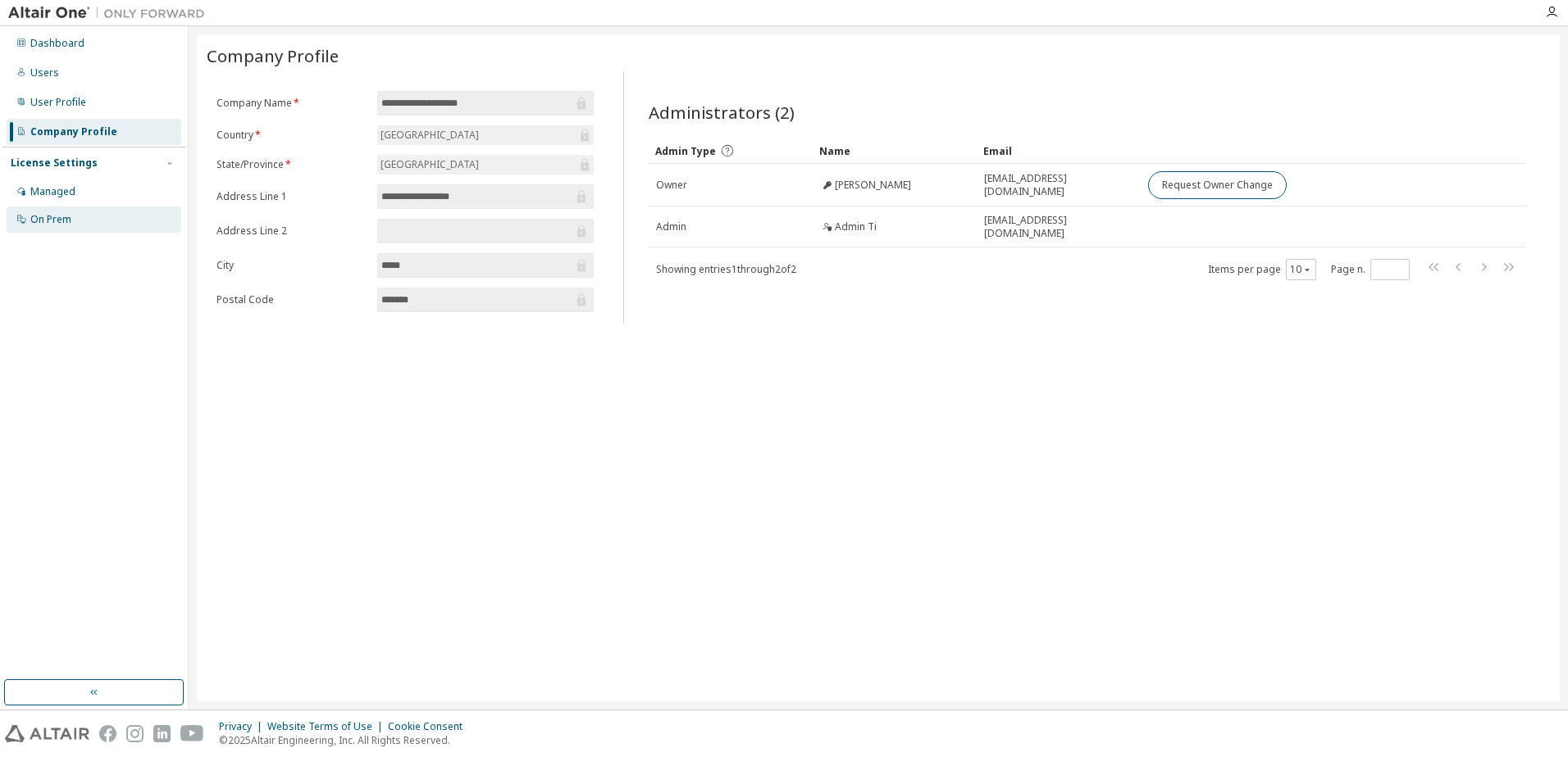
click at [63, 225] on div "On Prem" at bounding box center [51, 220] width 41 height 13
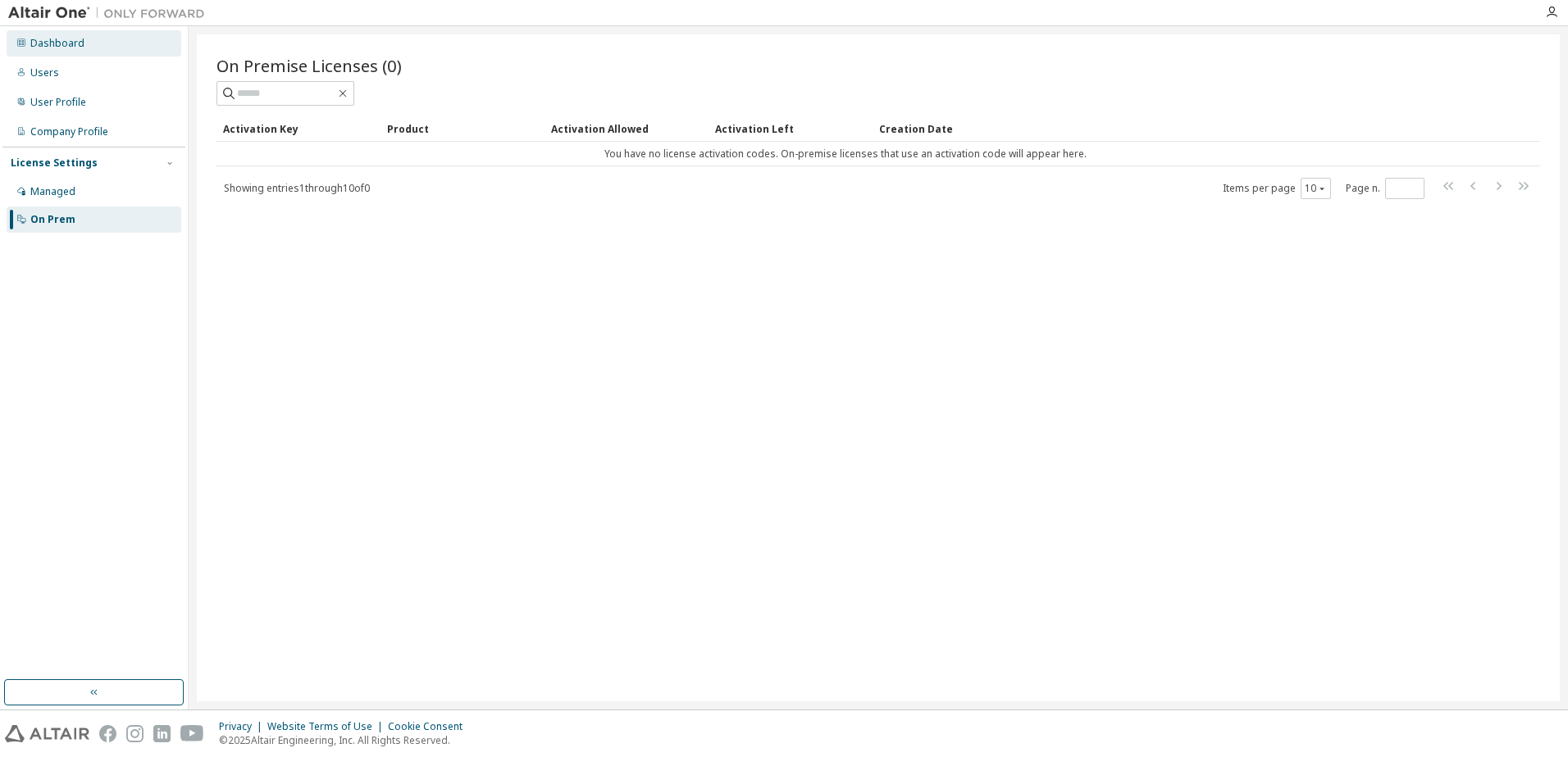
click at [74, 44] on div "Dashboard" at bounding box center [57, 43] width 54 height 13
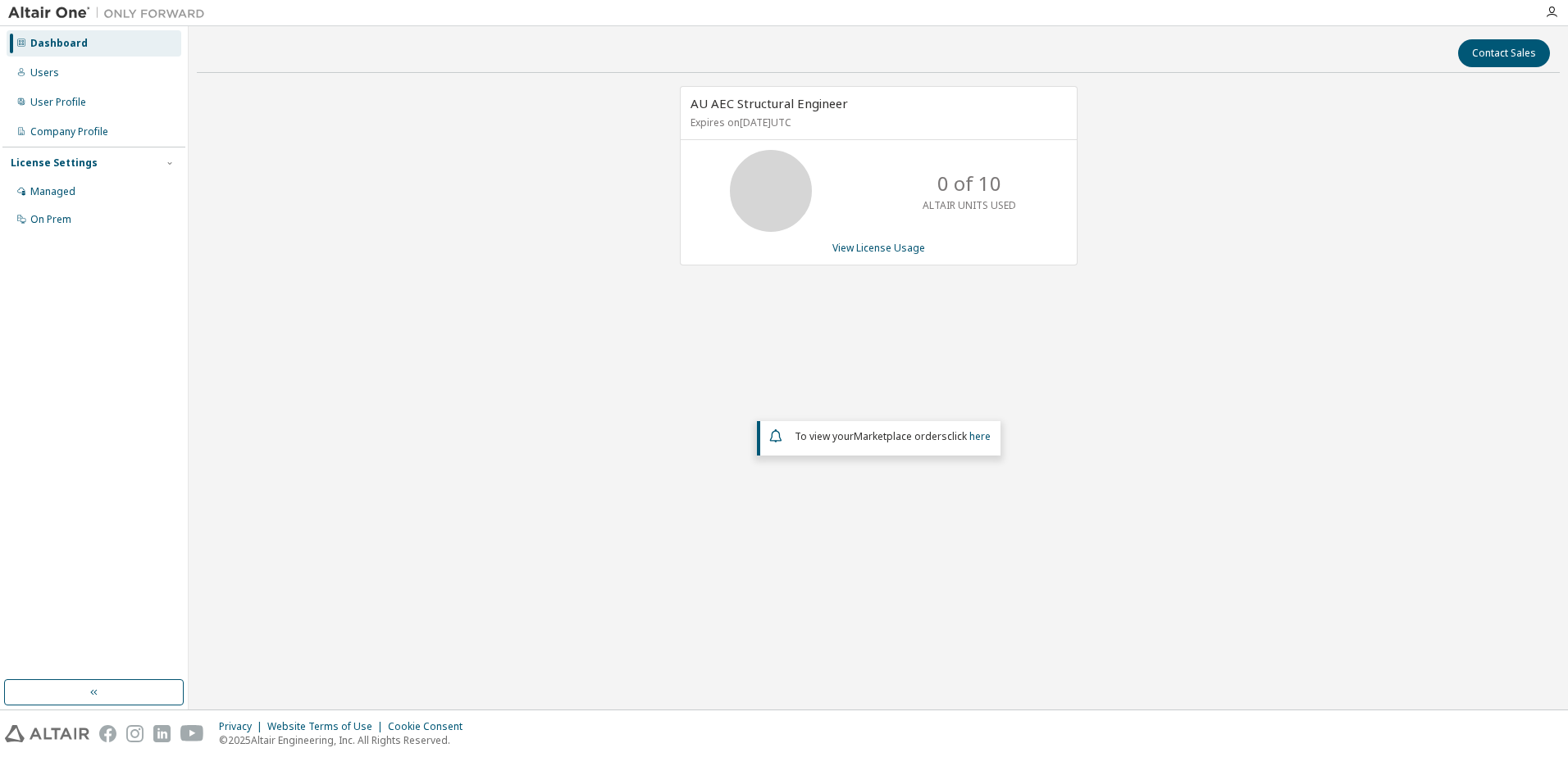
click at [778, 107] on span "AU AEC Structural Engineer" at bounding box center [769, 103] width 158 height 16
click at [983, 436] on link "here" at bounding box center [980, 437] width 21 height 14
